Goal: Information Seeking & Learning: Learn about a topic

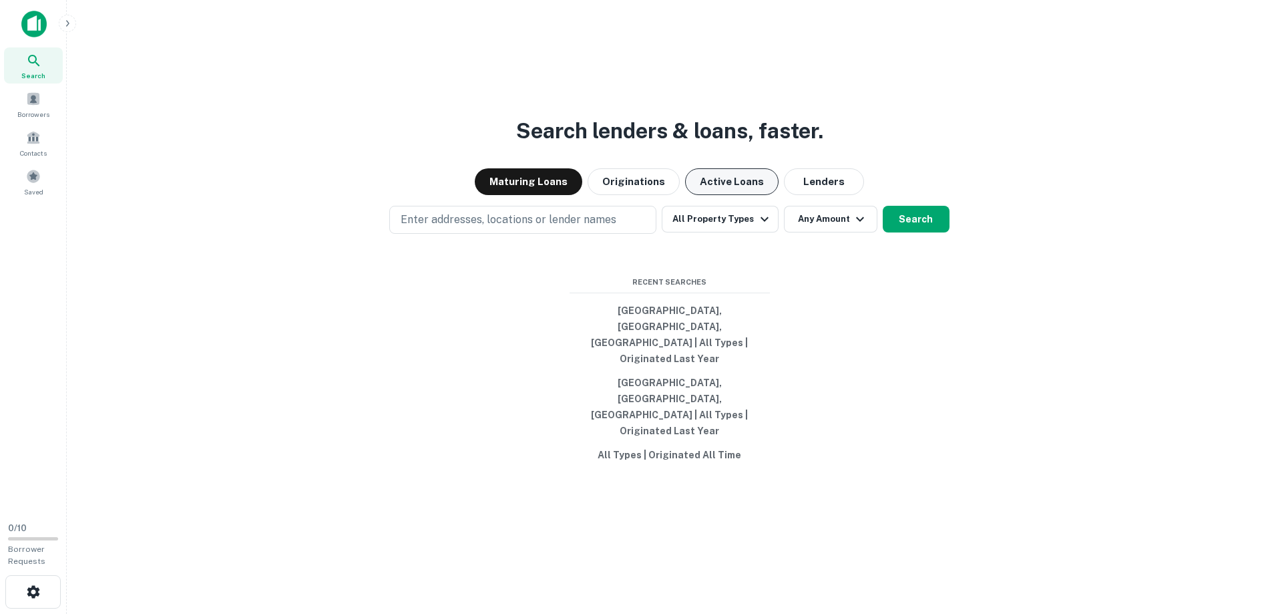
click at [722, 195] on button "Active Loans" at bounding box center [731, 181] width 93 height 27
click at [717, 232] on button "All Property Types" at bounding box center [720, 219] width 116 height 27
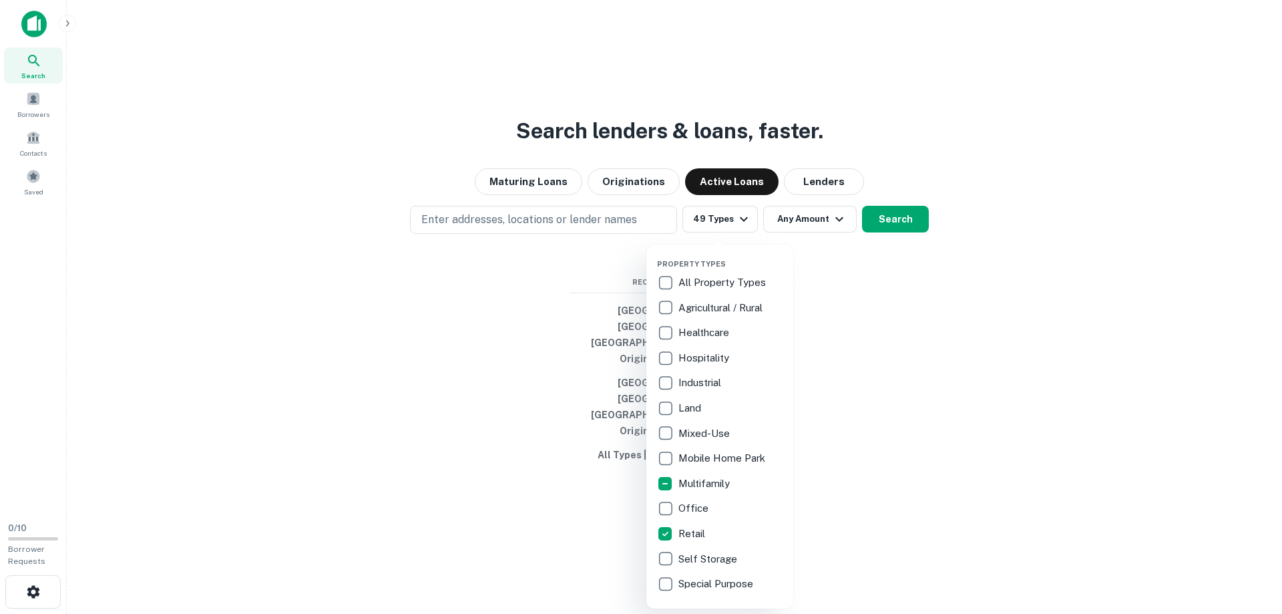
drag, startPoint x: 899, startPoint y: 343, endPoint x: 892, endPoint y: 336, distance: 9.4
click at [900, 342] on div at bounding box center [641, 307] width 1282 height 614
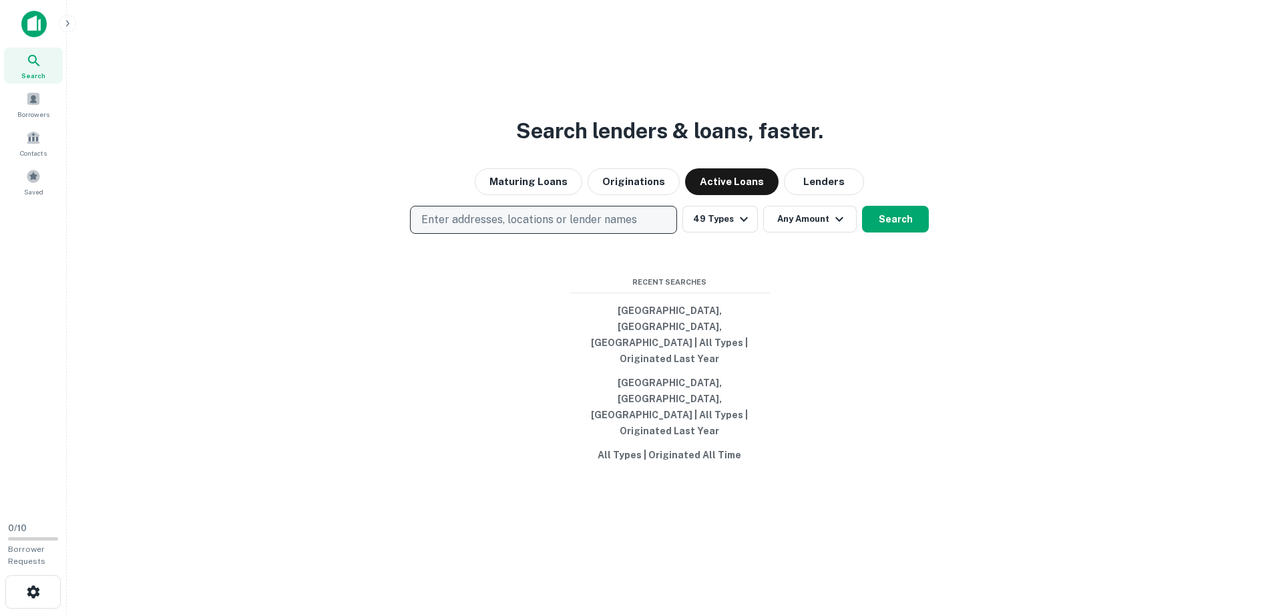
click at [602, 228] on p "Enter addresses, locations or lender names" at bounding box center [529, 220] width 216 height 16
type input "**********"
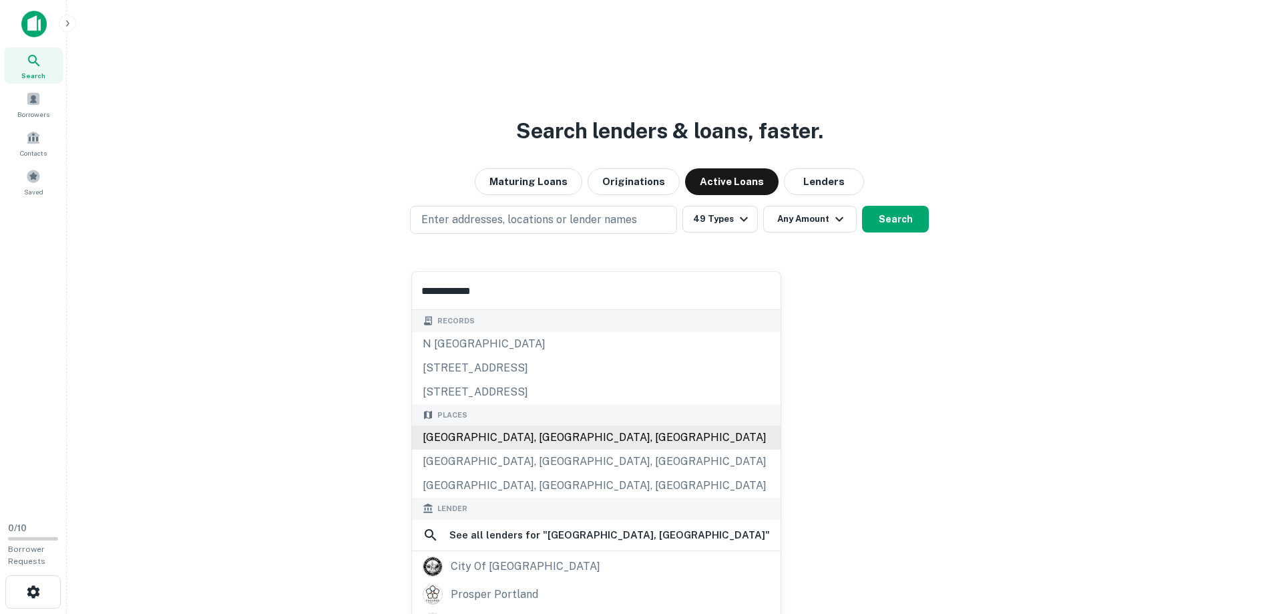
click at [493, 436] on div "[GEOGRAPHIC_DATA], [GEOGRAPHIC_DATA], [GEOGRAPHIC_DATA]" at bounding box center [596, 437] width 369 height 24
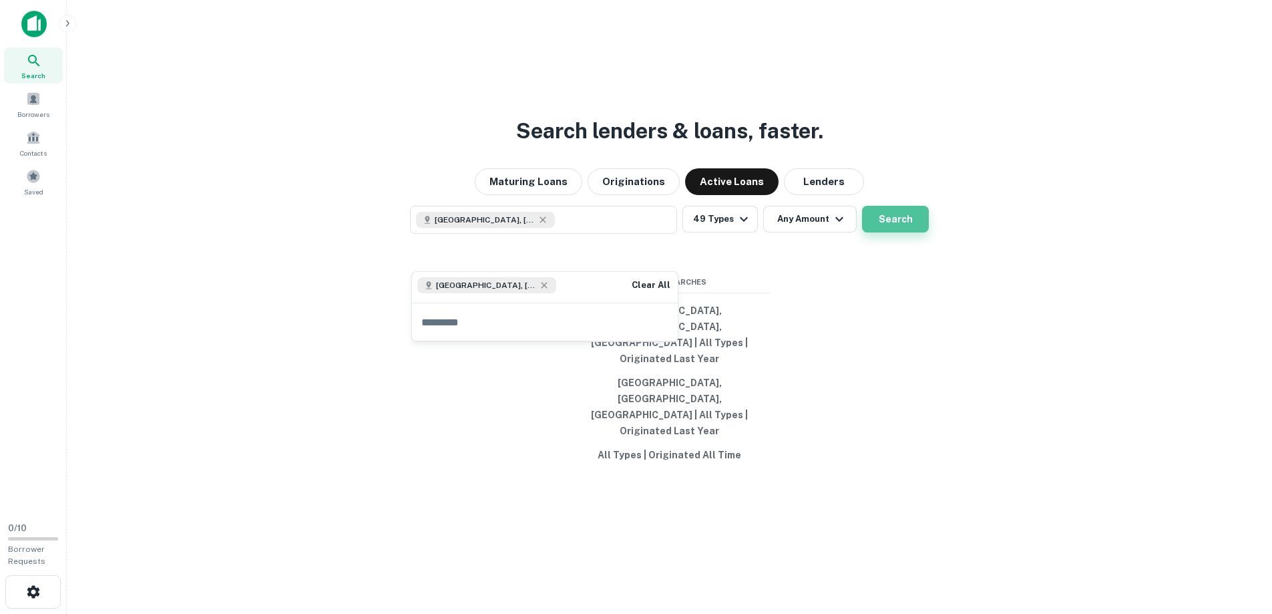
click at [881, 232] on button "Search" at bounding box center [895, 219] width 67 height 27
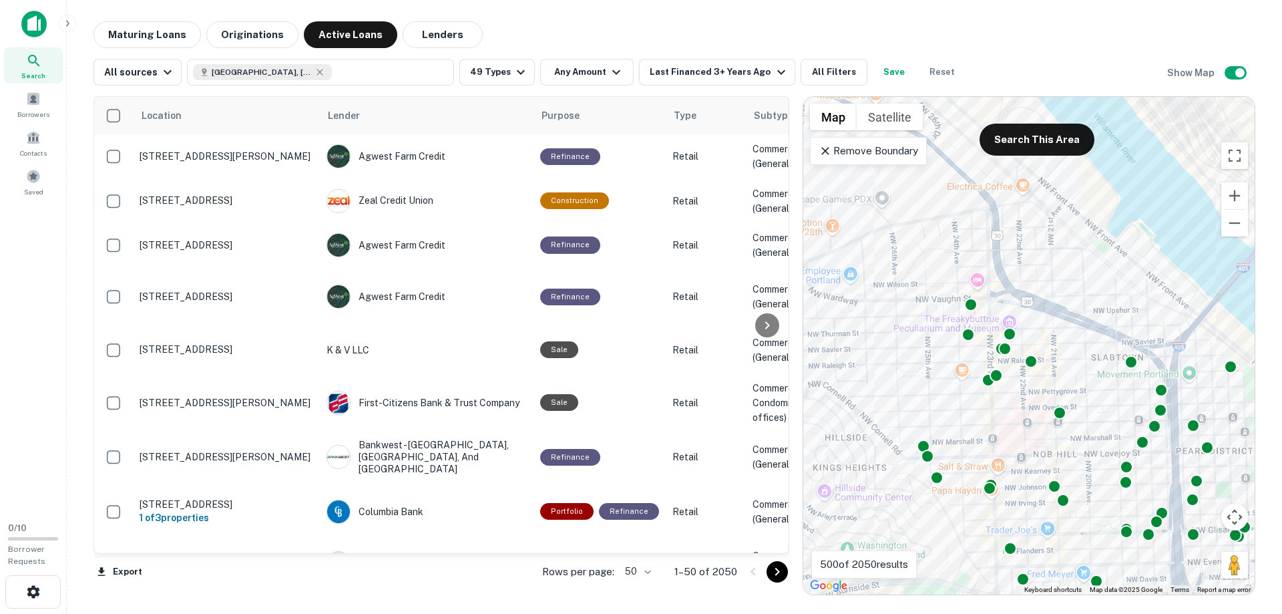
click at [632, 602] on main "Maturing Loans Originations Active Loans Lenders All sources [GEOGRAPHIC_DATA],…" at bounding box center [674, 307] width 1215 height 614
